Goal: Transaction & Acquisition: Book appointment/travel/reservation

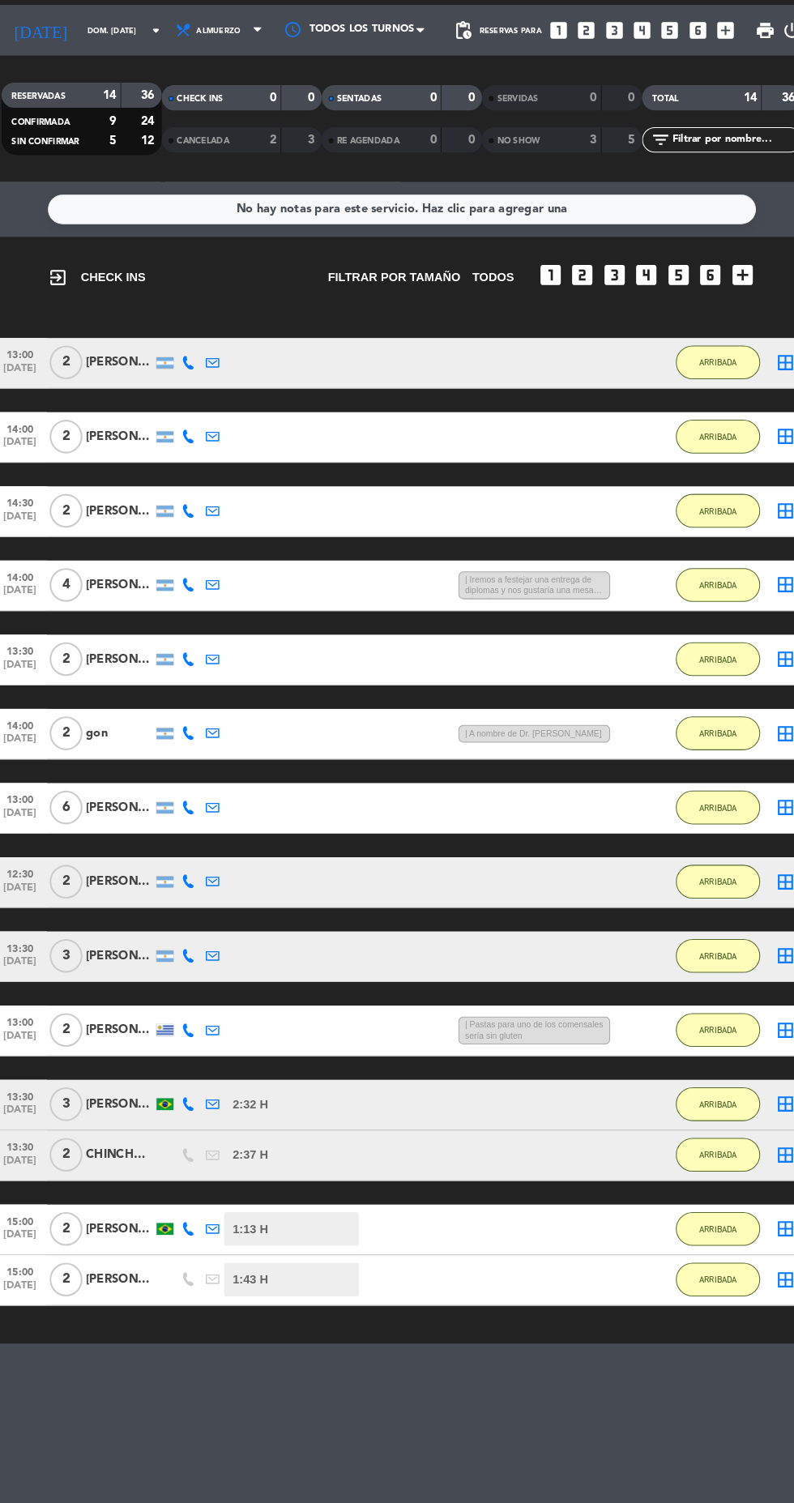
scroll to position [99, 0]
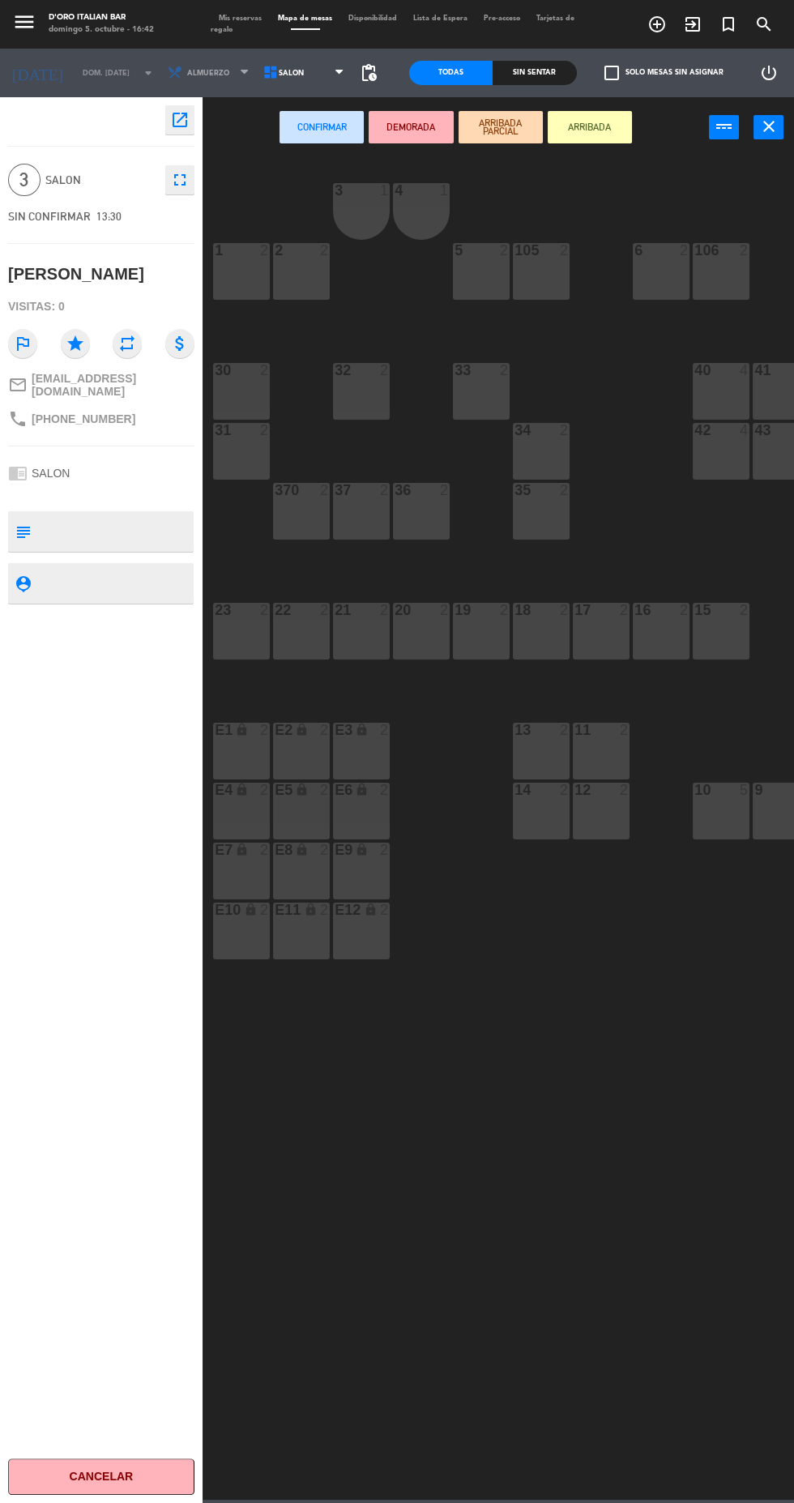
click at [768, 126] on icon "close" at bounding box center [768, 126] width 19 height 19
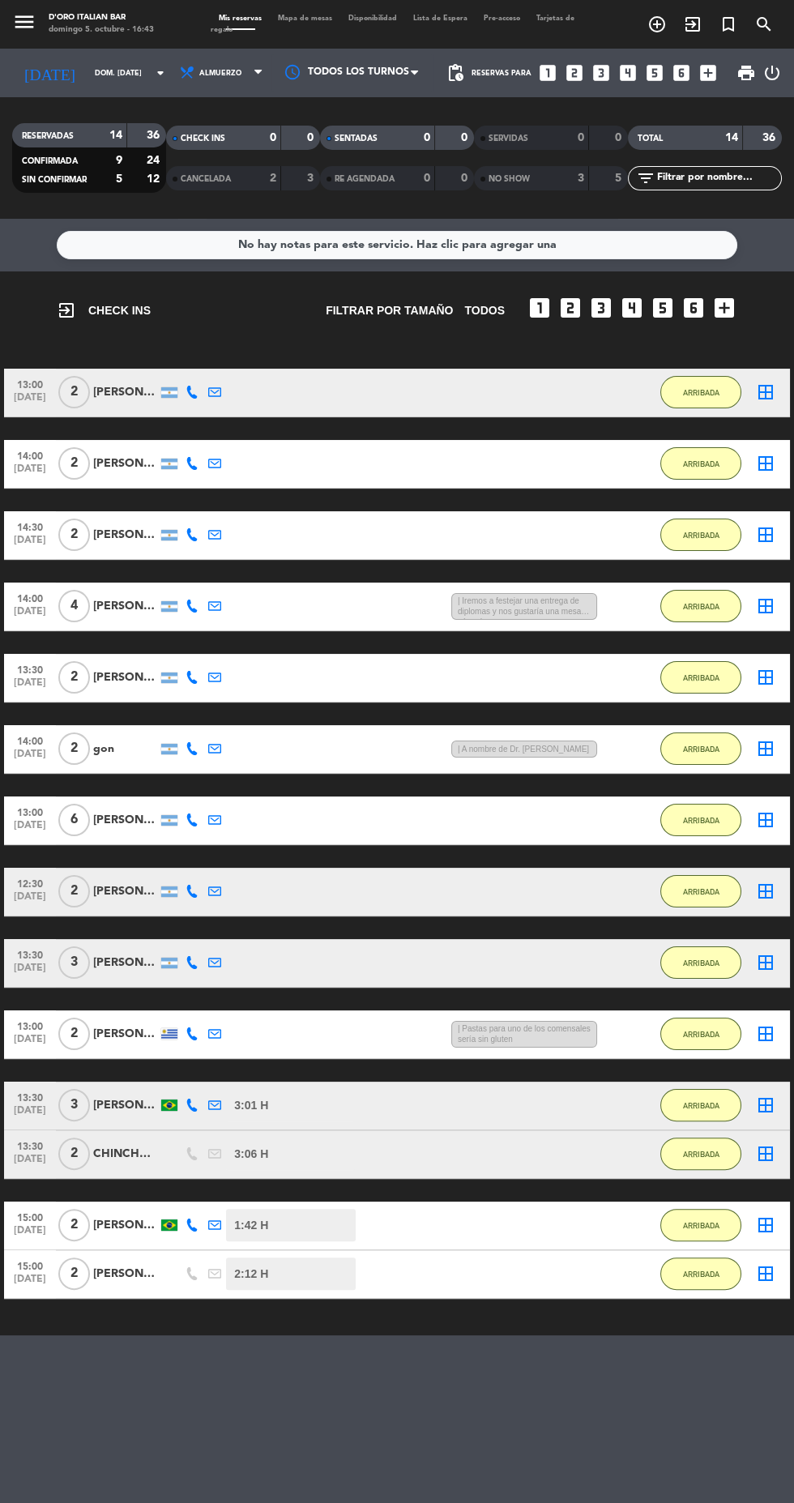
click at [574, 70] on icon "looks_two" at bounding box center [574, 72] width 21 height 21
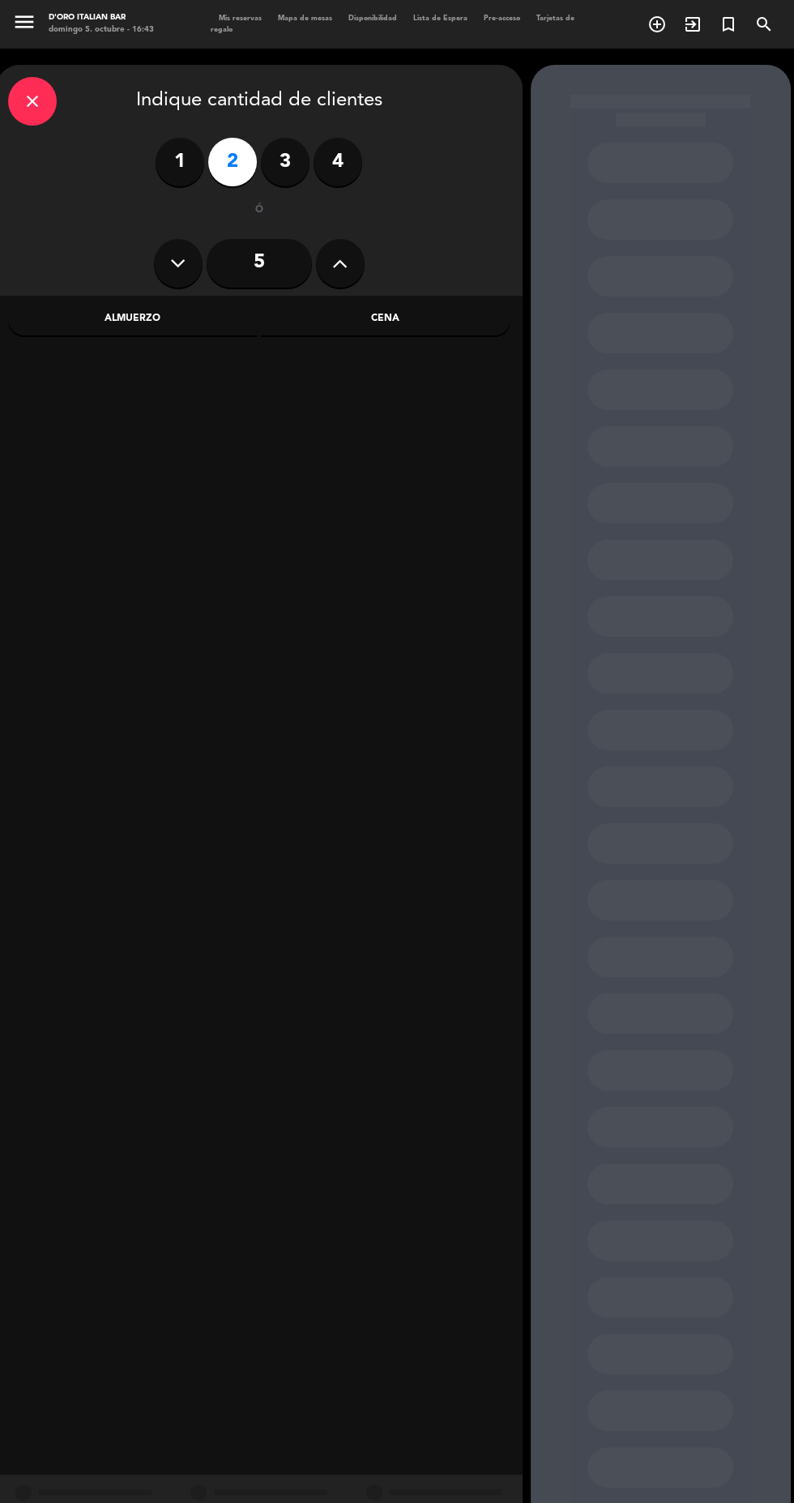
click at [202, 312] on div "Almuerzo" at bounding box center [132, 319] width 249 height 32
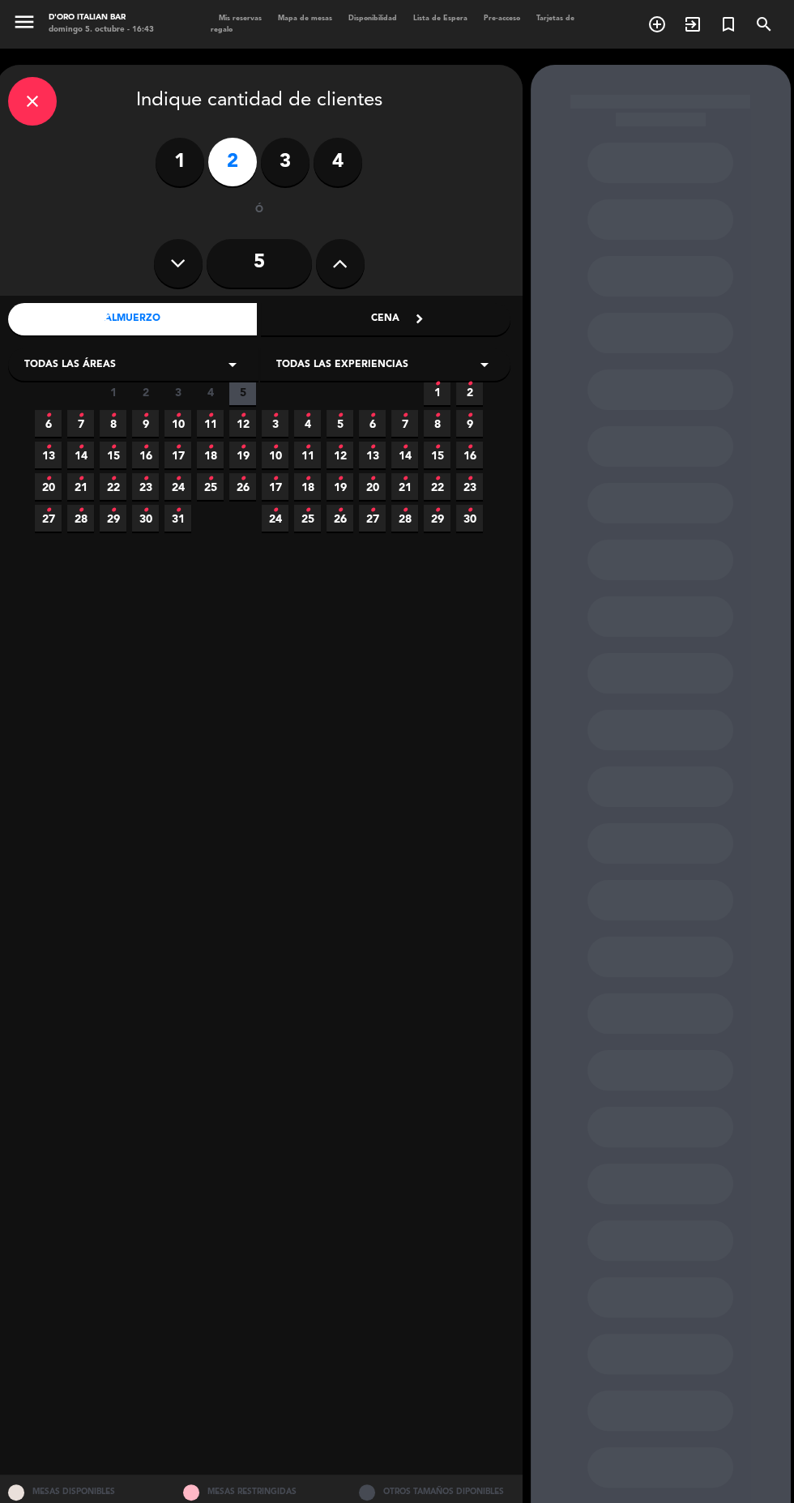
click at [145, 424] on icon "•" at bounding box center [146, 416] width 6 height 26
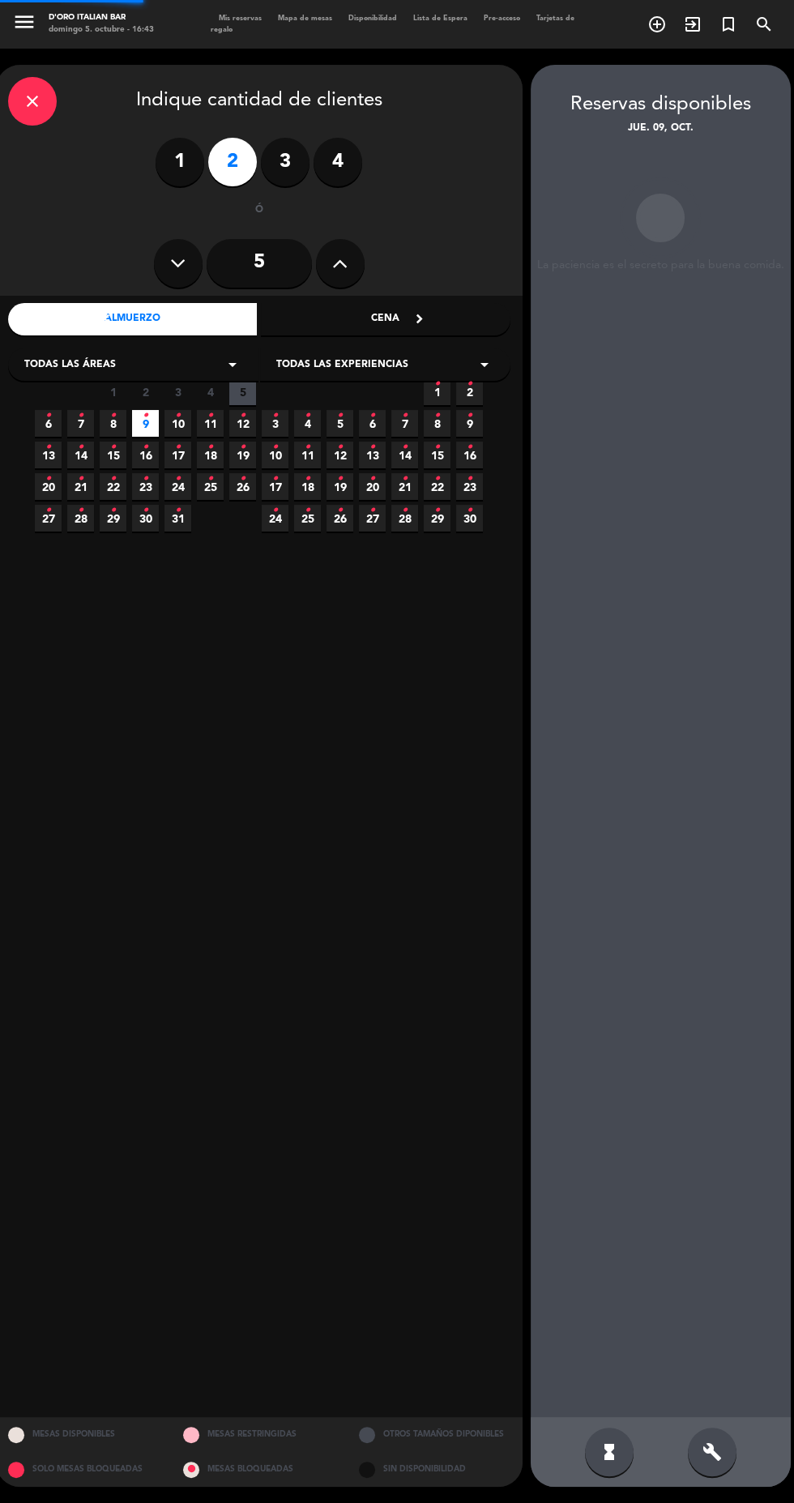
scroll to position [65, 0]
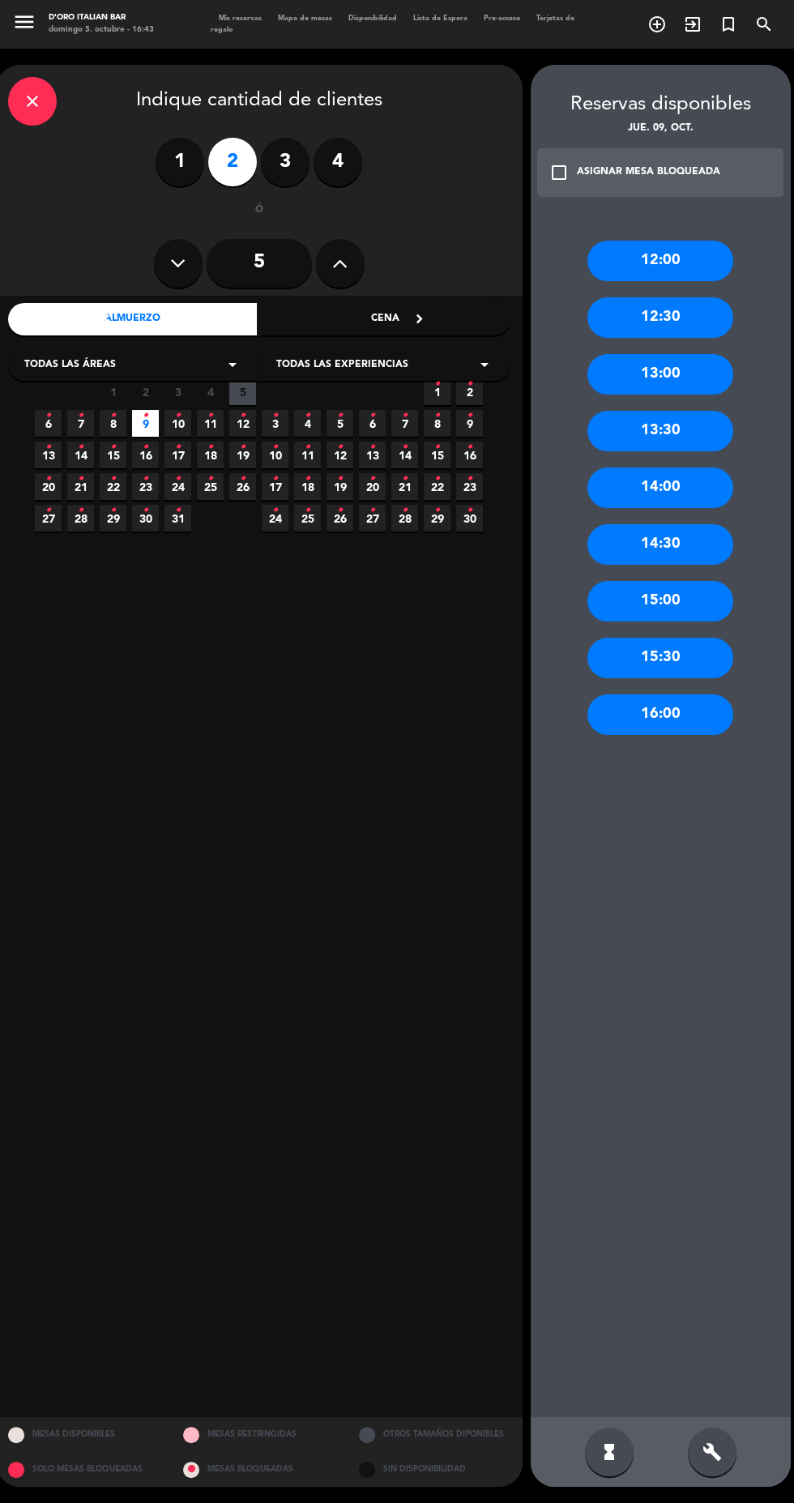
click at [430, 303] on div "Cena" at bounding box center [385, 319] width 249 height 32
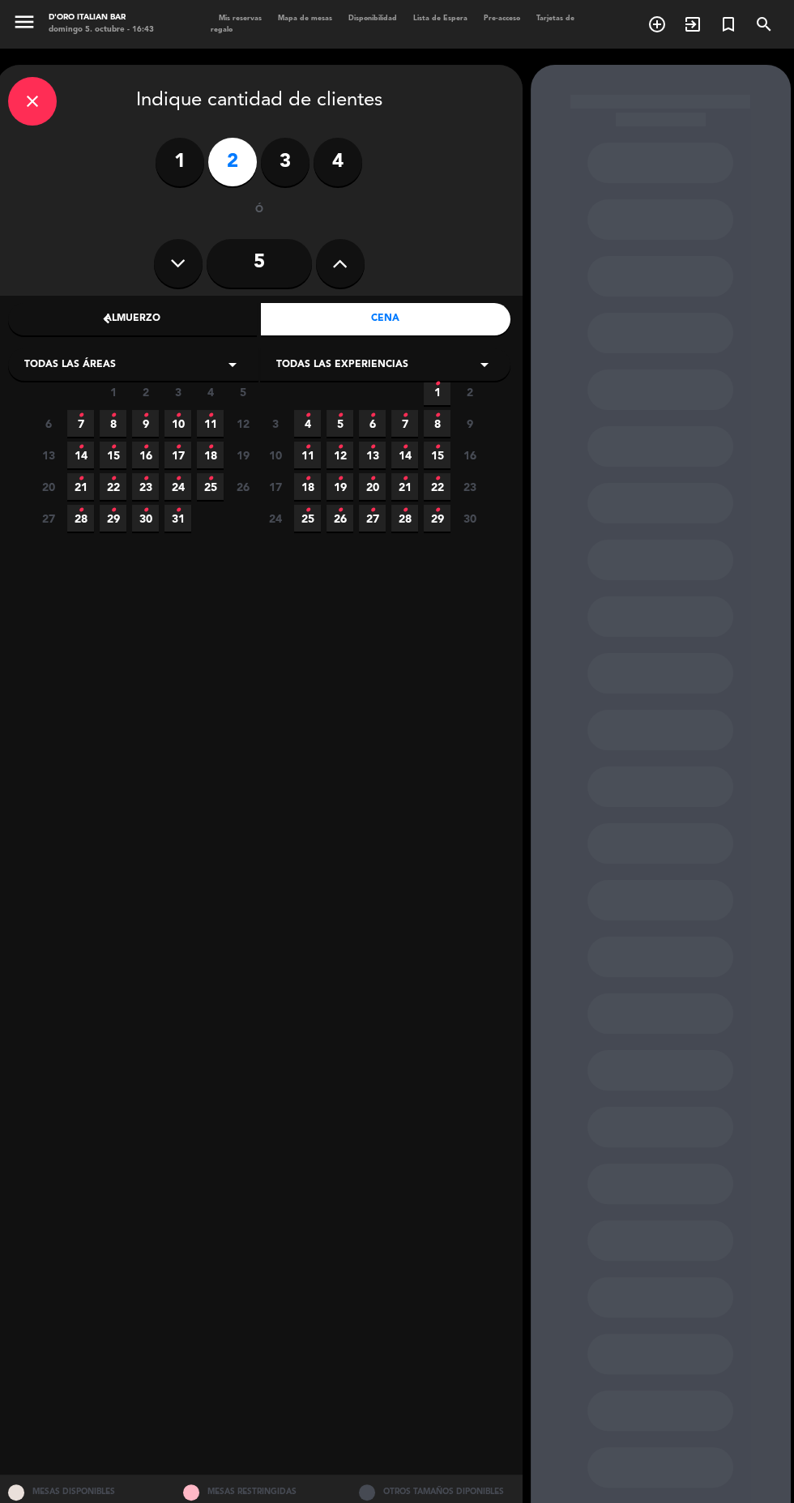
scroll to position [0, 0]
click at [145, 415] on icon "•" at bounding box center [146, 416] width 6 height 26
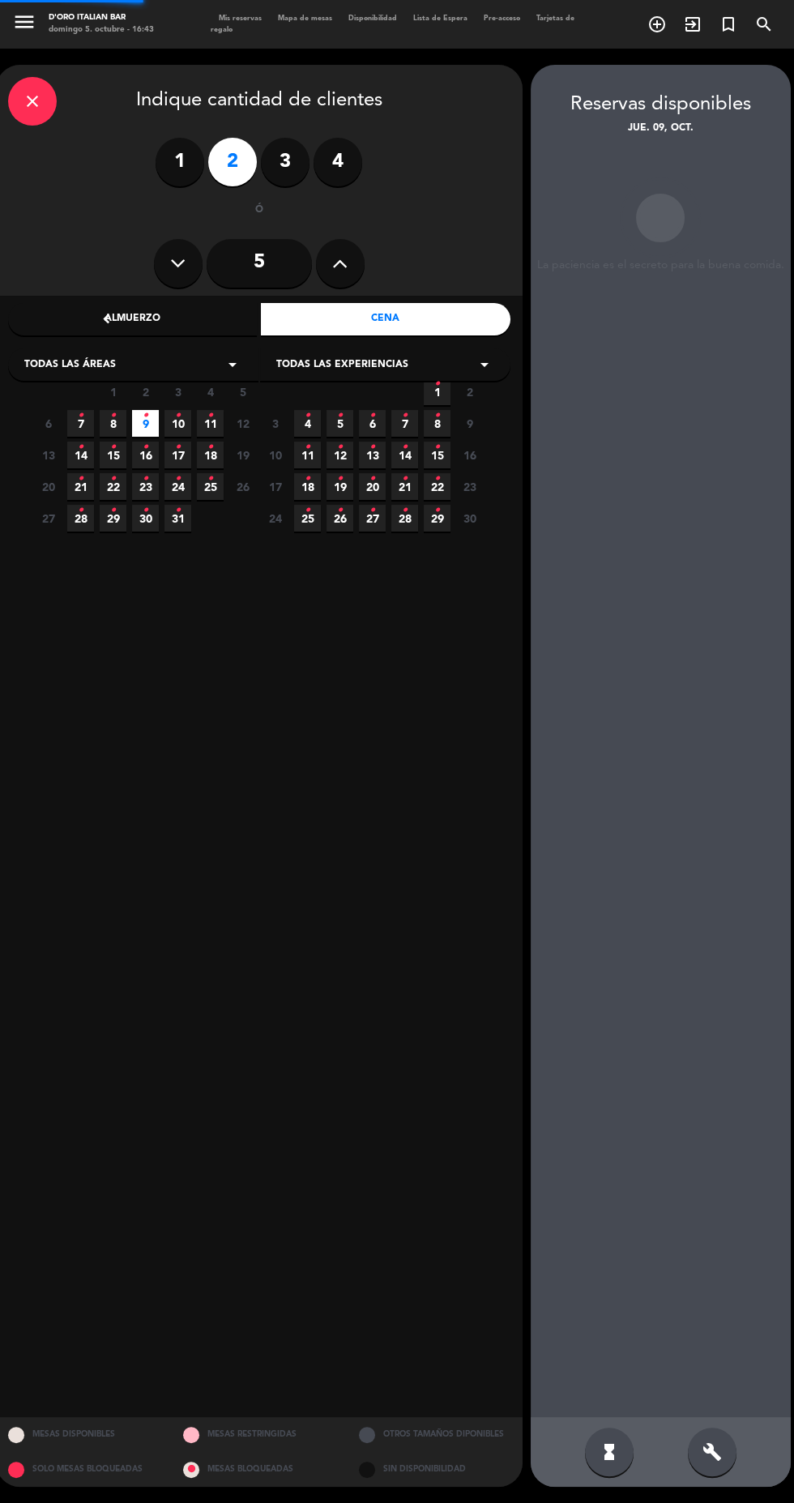
scroll to position [65, 0]
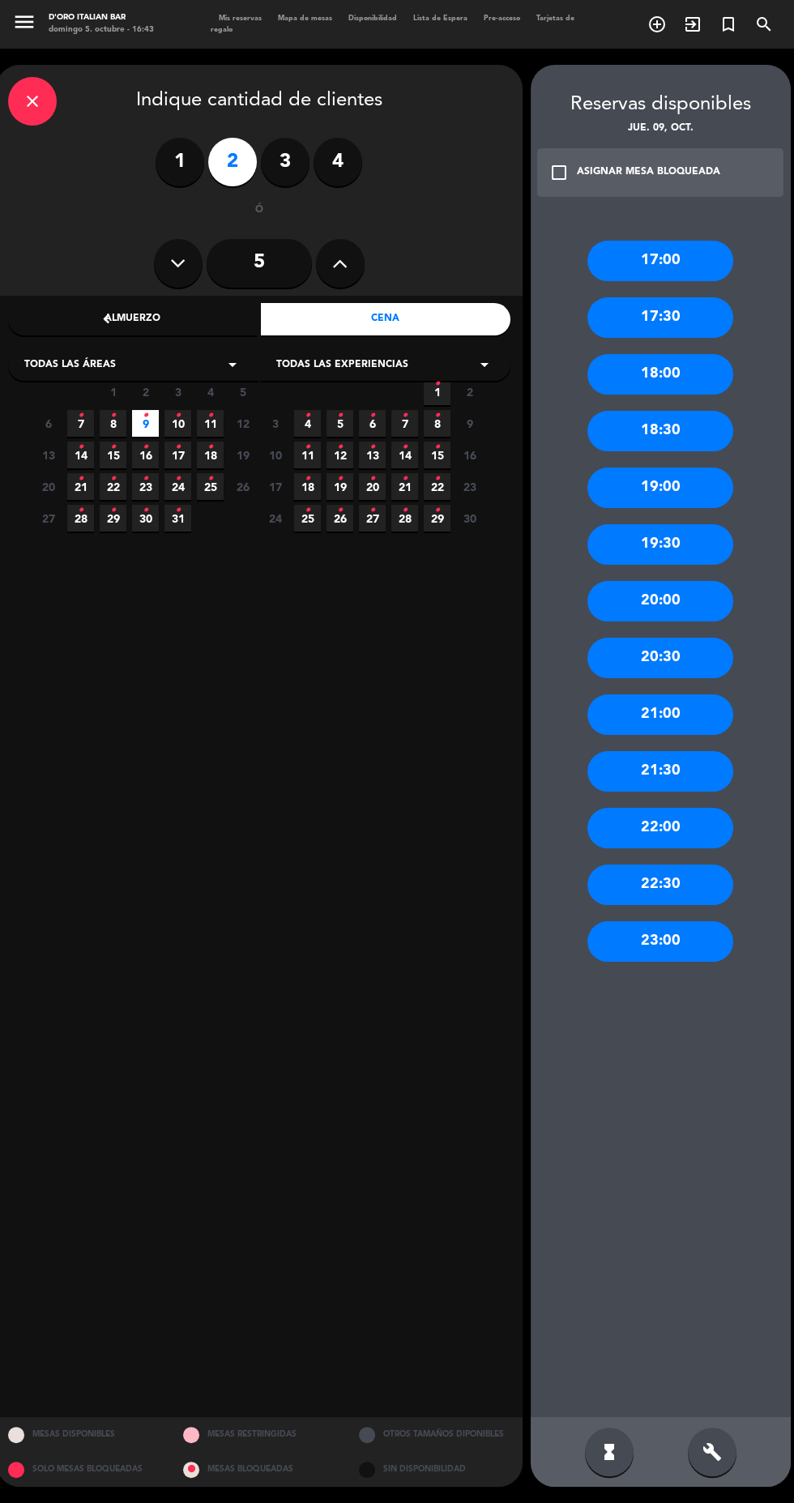
click at [694, 864] on div "22:30" at bounding box center [660, 884] width 146 height 41
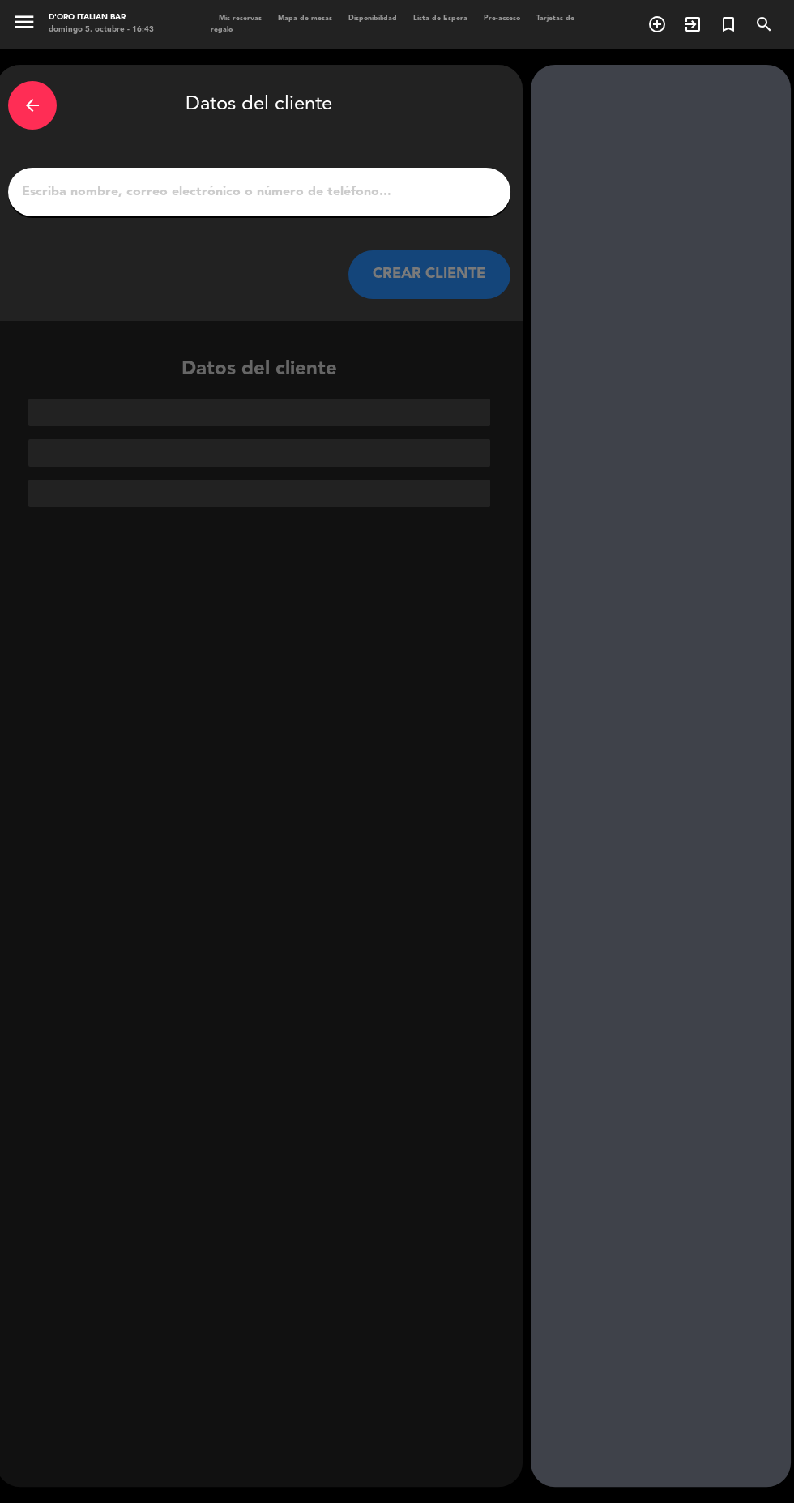
click at [434, 181] on input "1" at bounding box center [259, 192] width 478 height 23
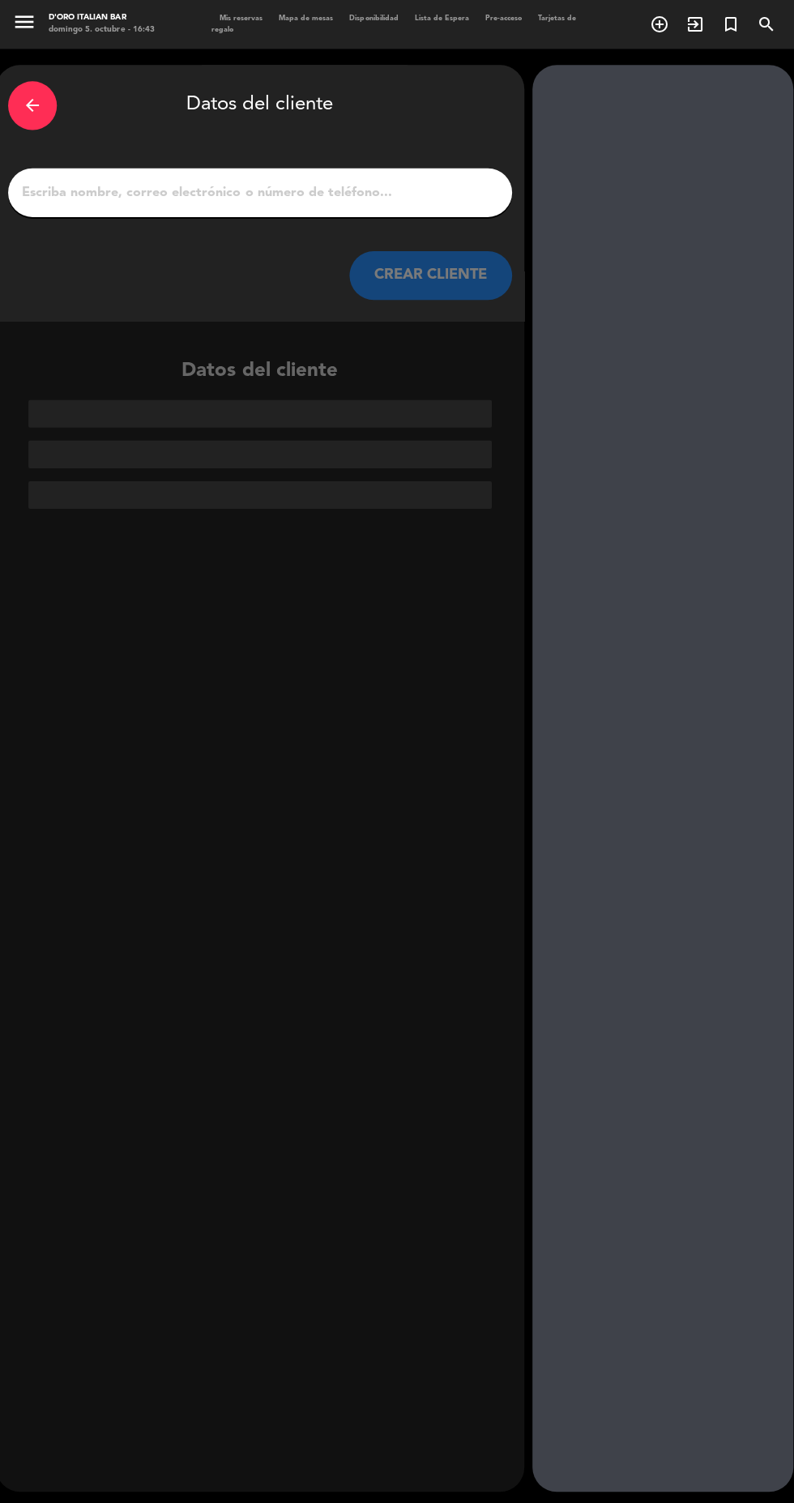
scroll to position [19, 0]
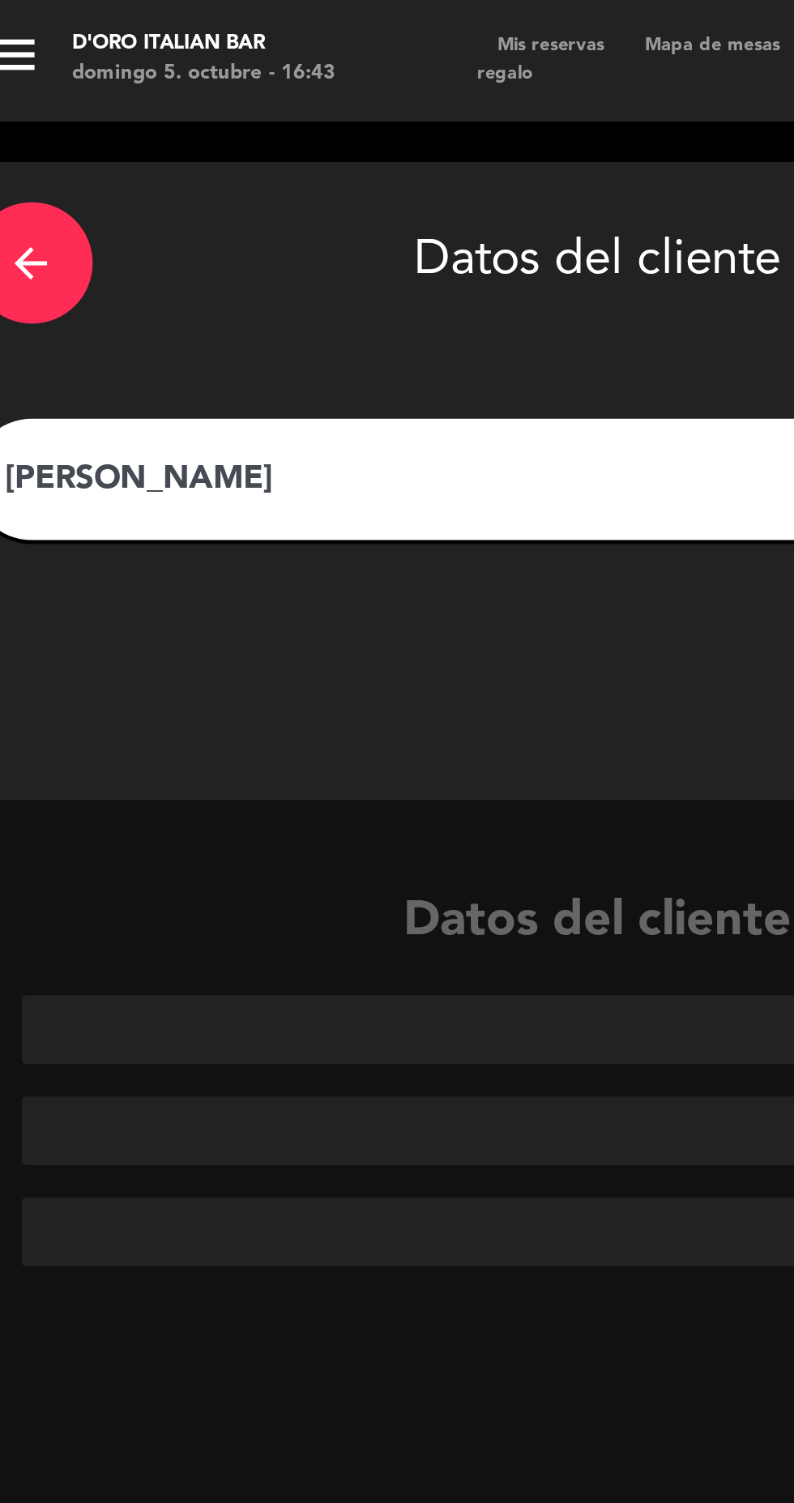
type input "[PERSON_NAME]"
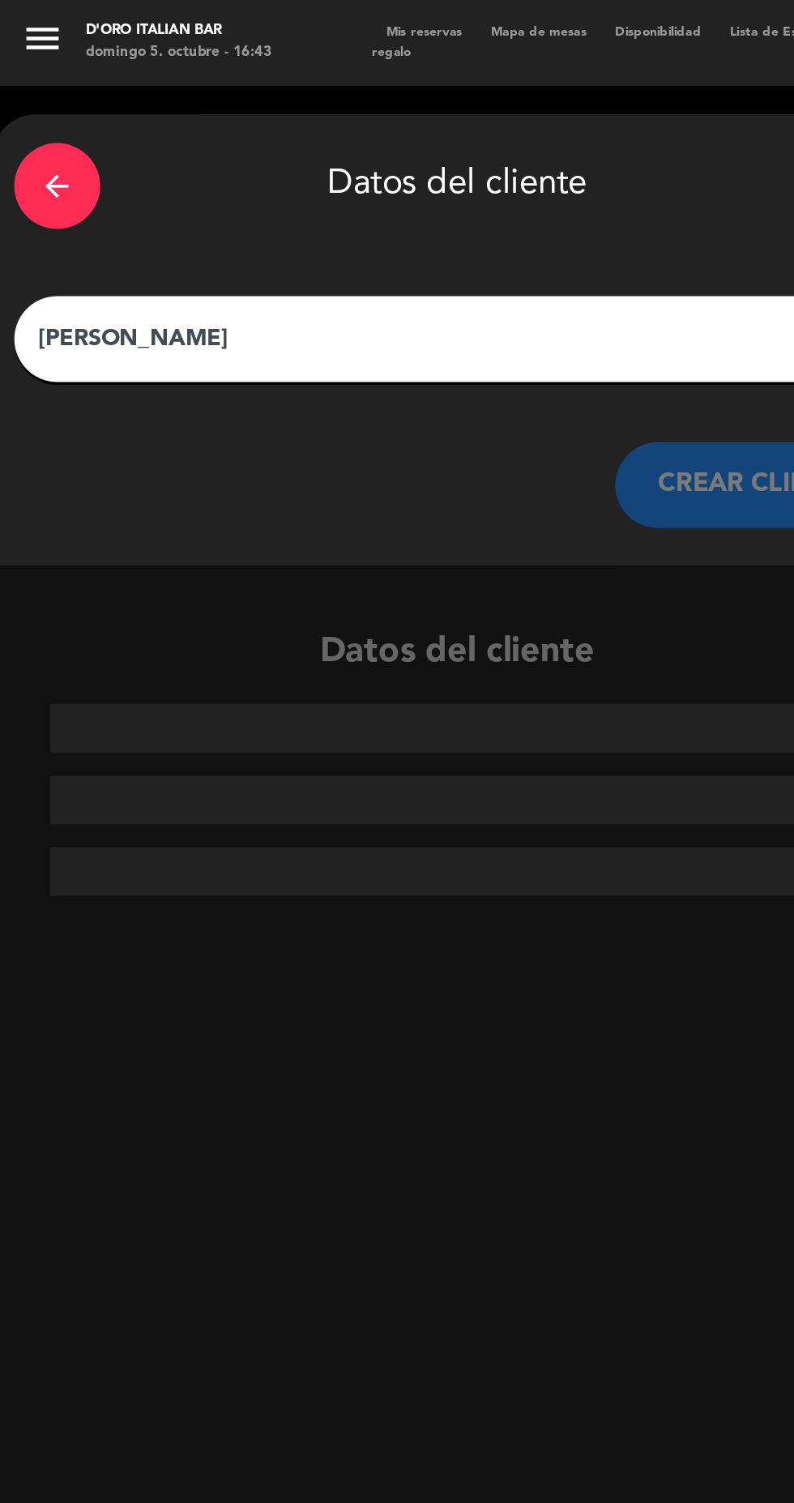
scroll to position [6, 0]
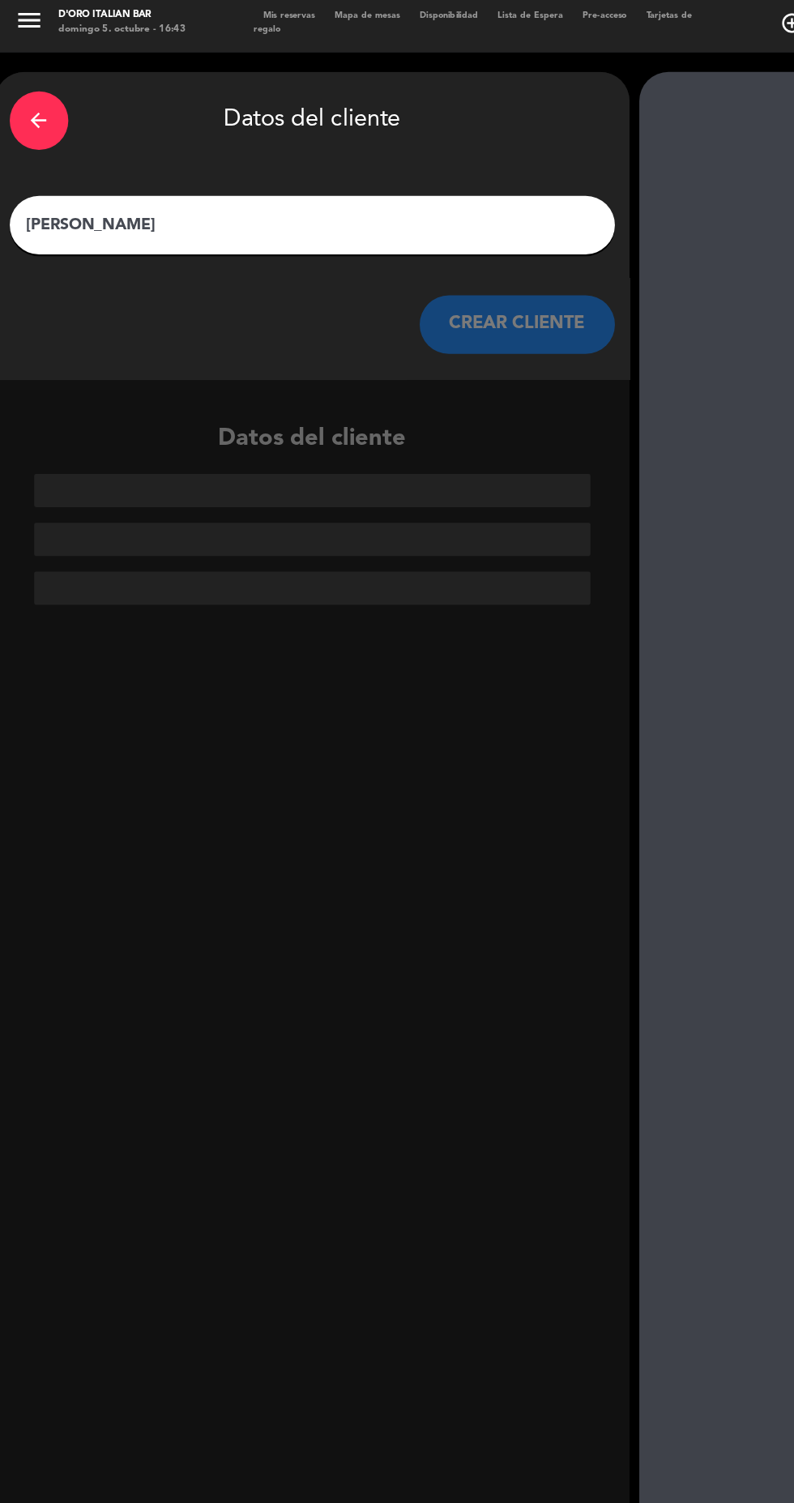
click at [458, 266] on button "CREAR CLIENTE" at bounding box center [429, 274] width 162 height 49
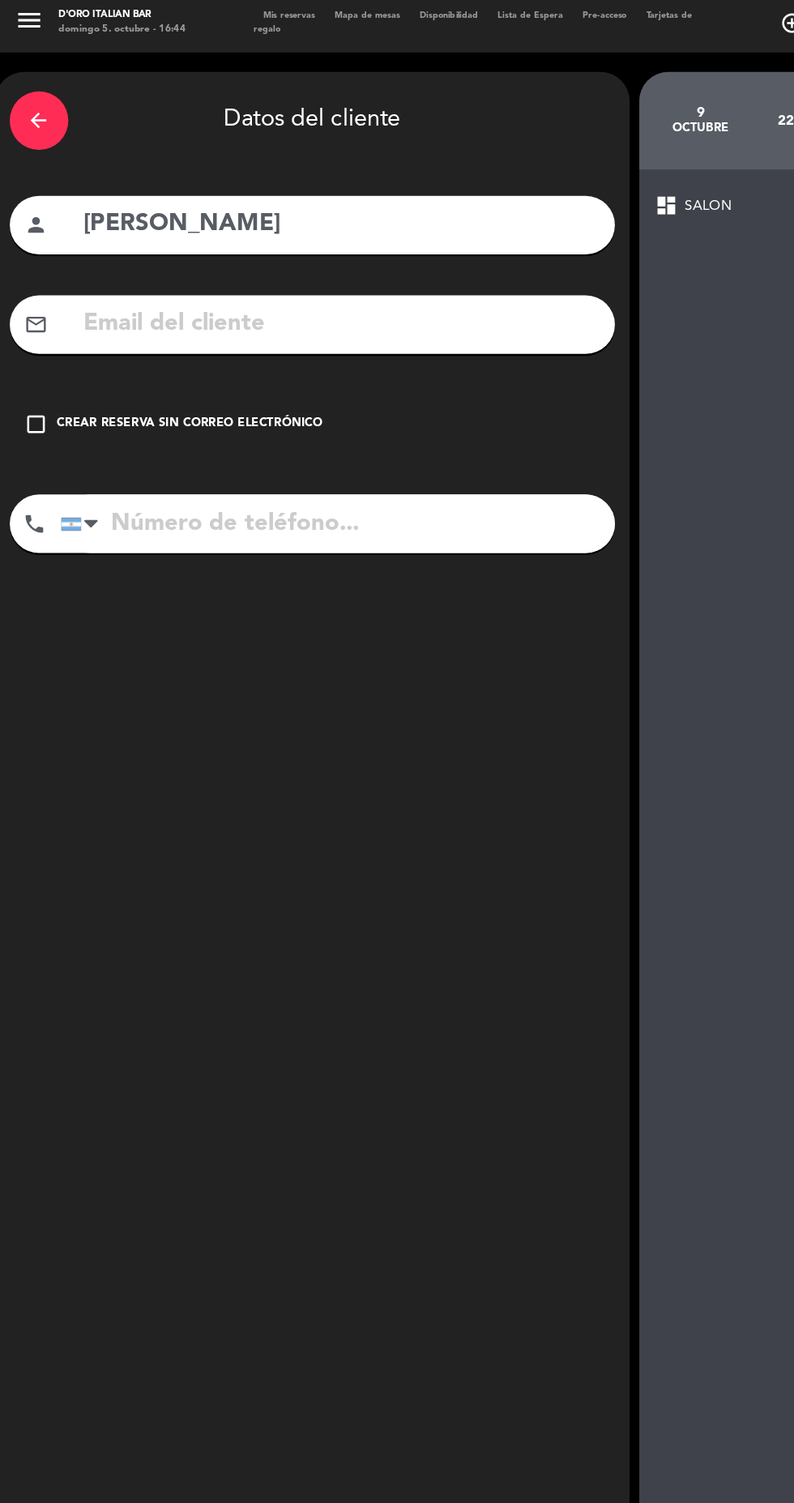
click at [262, 433] on input "tel" at bounding box center [280, 440] width 460 height 49
type input "[PHONE_NUMBER]"
click at [164, 335] on div "check_box_outline_blank Crear reserva sin correo electrónico" at bounding box center [259, 357] width 502 height 49
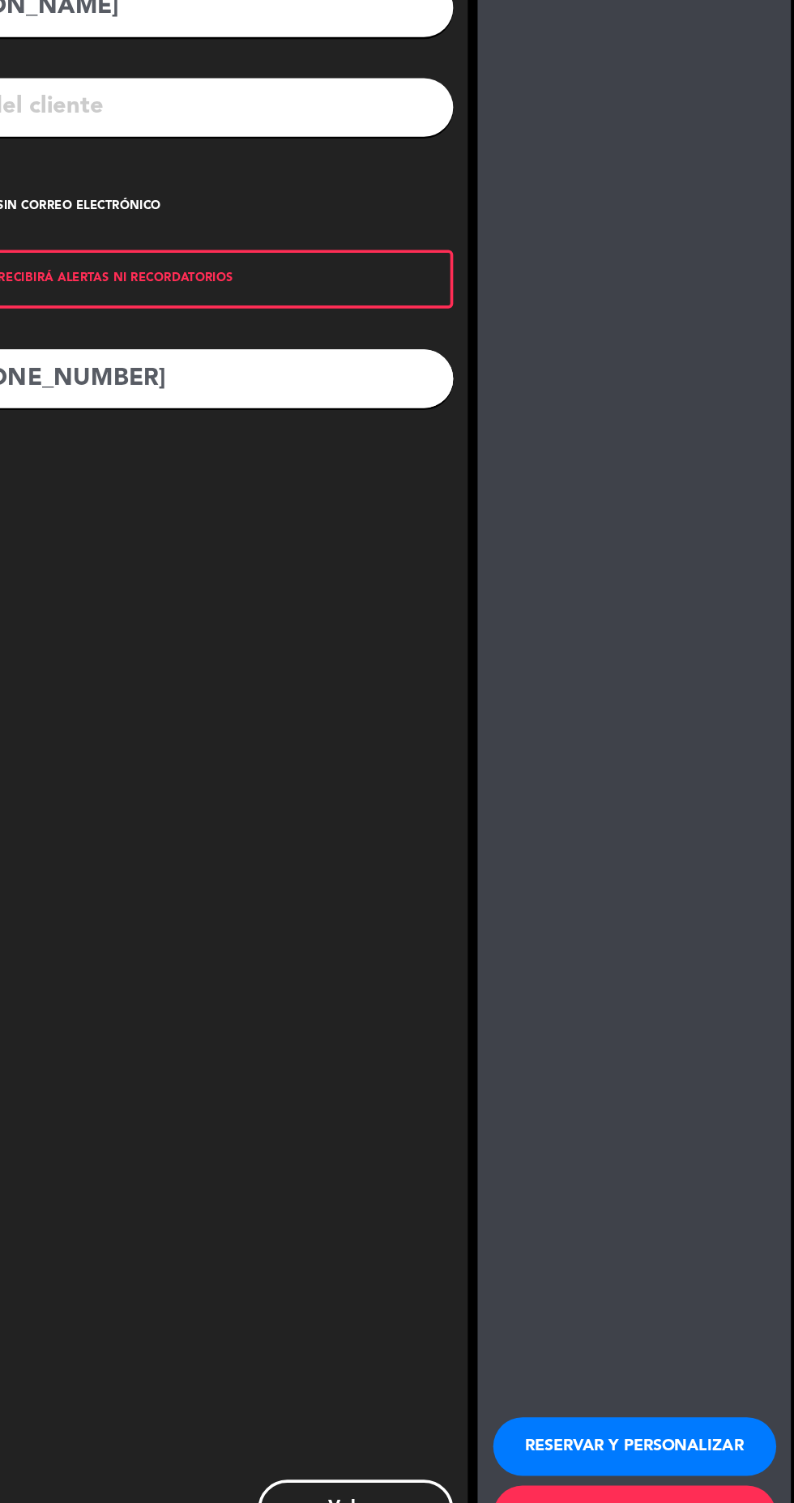
scroll to position [0, 0]
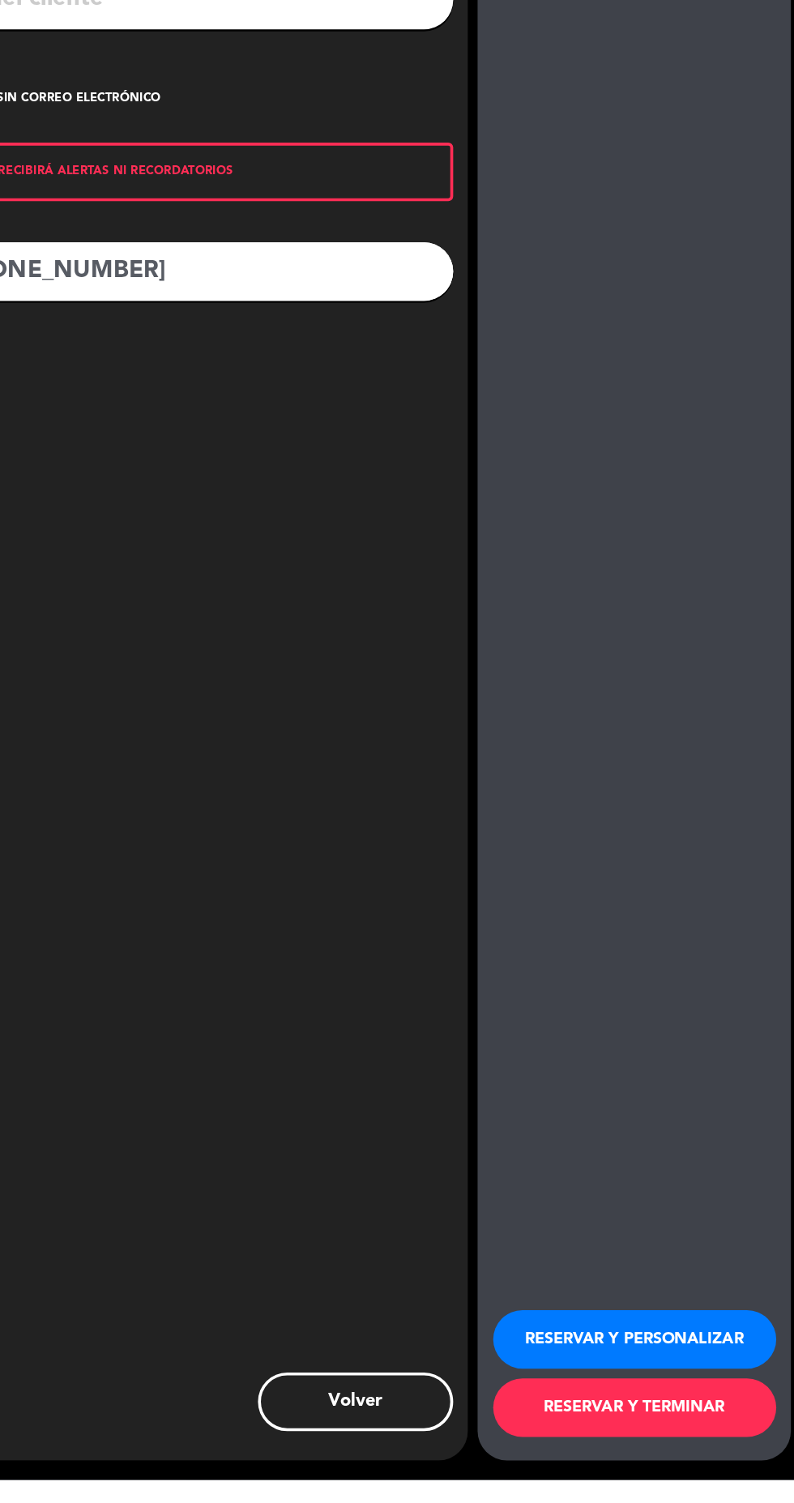
click at [727, 1467] on button "RESERVAR Y TERMINAR" at bounding box center [661, 1442] width 235 height 49
